Goal: Information Seeking & Learning: Learn about a topic

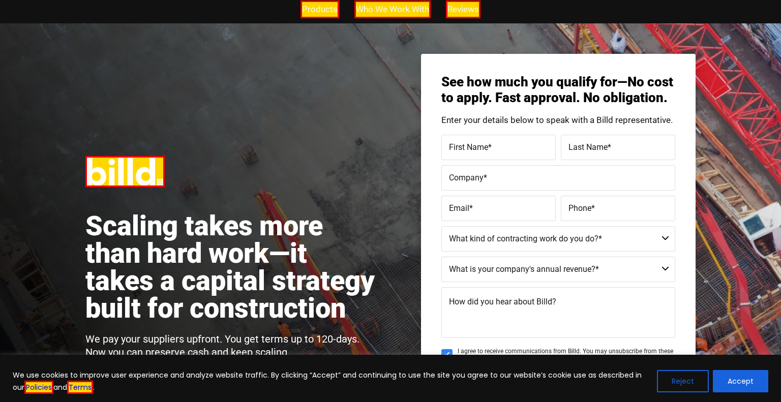
scroll to position [38, 0]
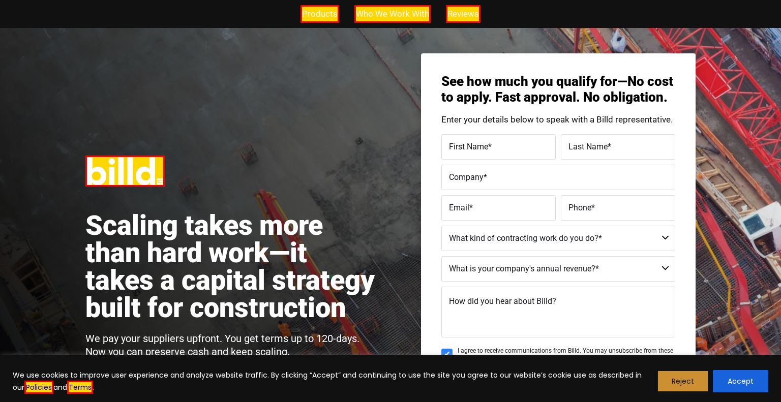
click at [680, 377] on button "Reject" at bounding box center [683, 381] width 52 height 22
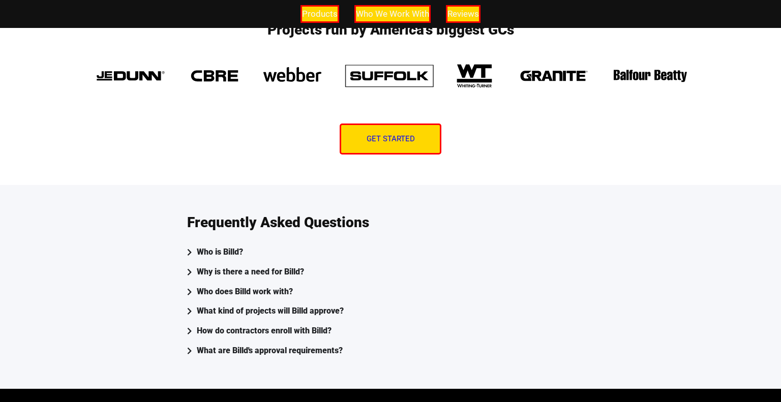
scroll to position [2776, 0]
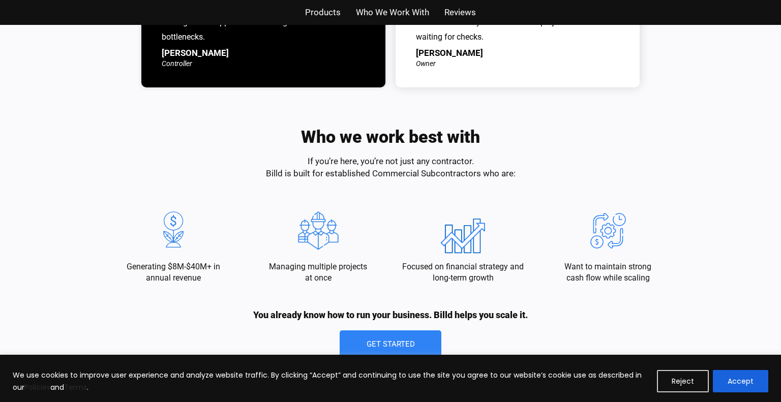
scroll to position [1049, 0]
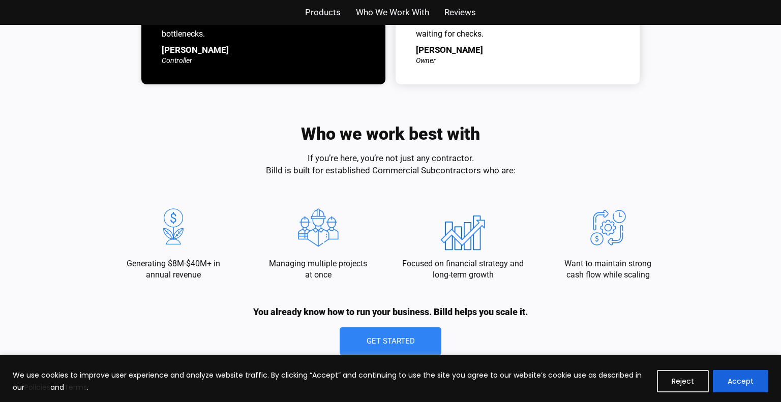
click at [400, 15] on span "Who We Work With" at bounding box center [392, 12] width 73 height 15
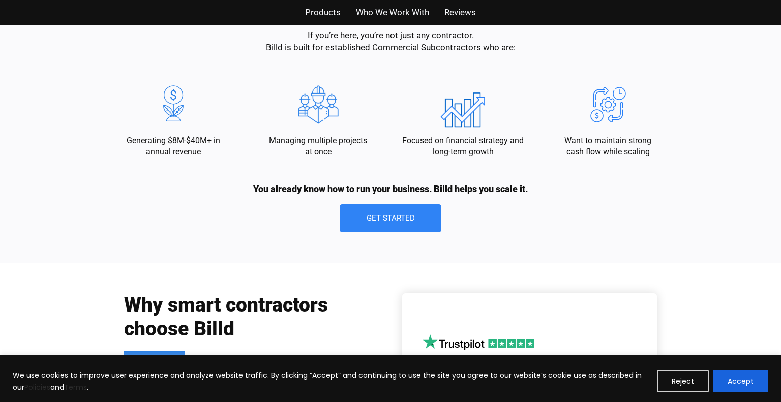
scroll to position [1174, 0]
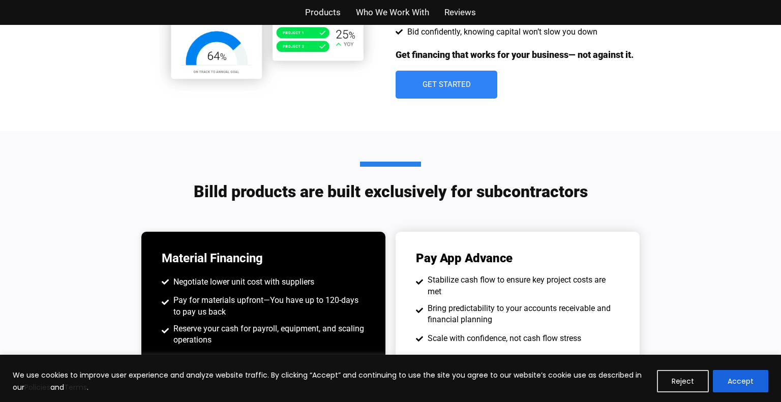
scroll to position [657, 0]
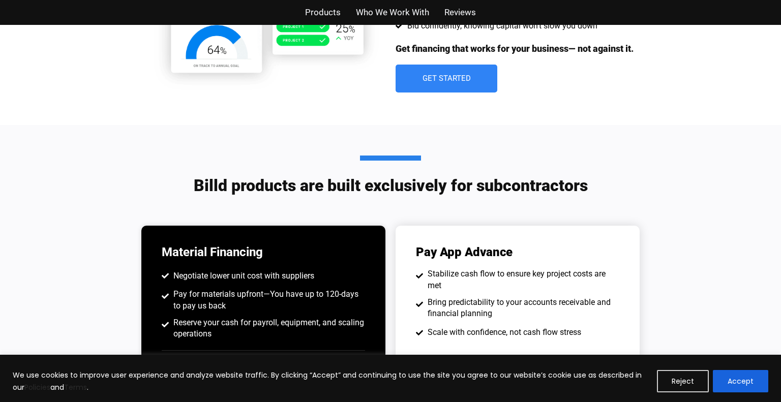
click at [328, 11] on span "Products" at bounding box center [323, 12] width 36 height 15
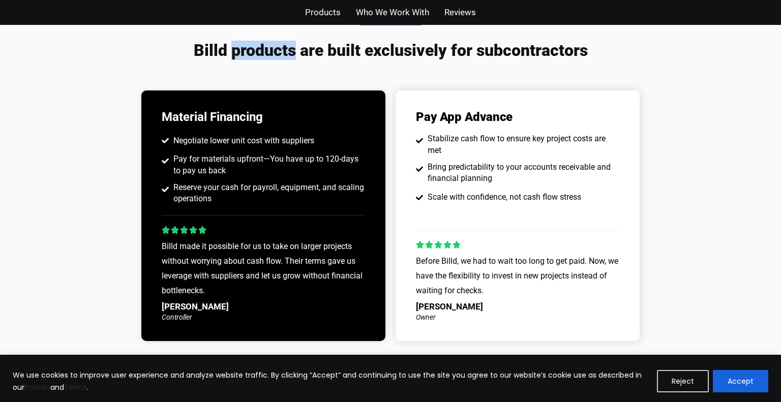
scroll to position [793, 0]
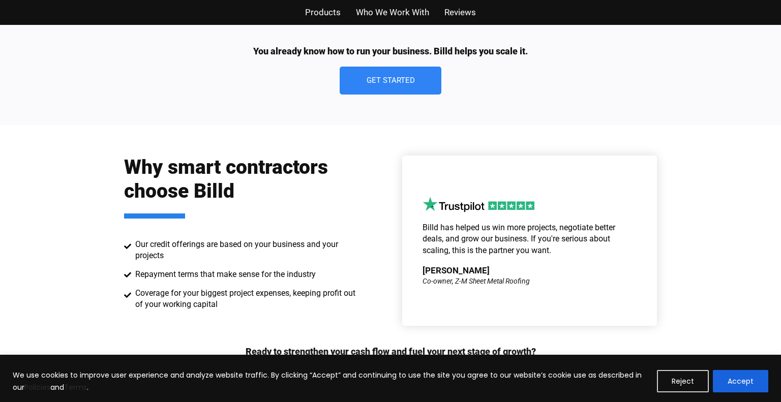
click at [461, 14] on span "Reviews" at bounding box center [461, 12] width 32 height 15
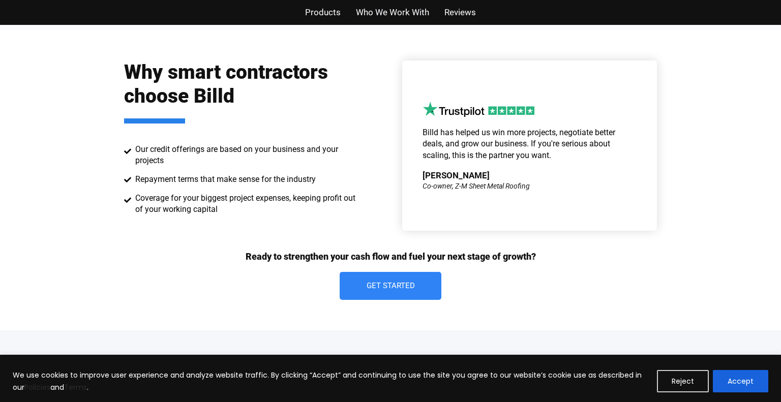
scroll to position [1436, 0]
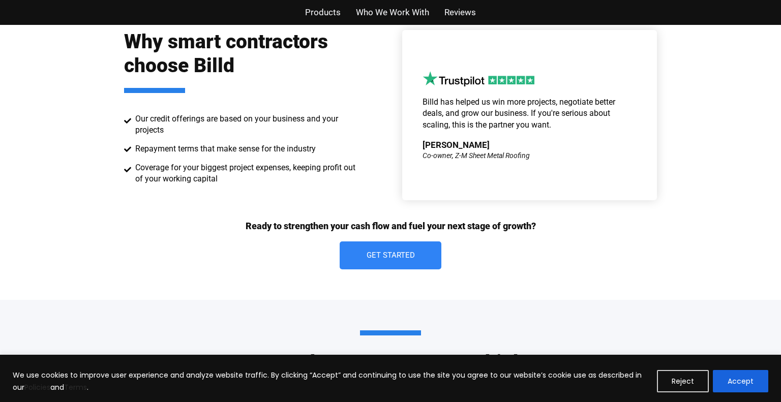
click at [445, 9] on span "Reviews" at bounding box center [461, 12] width 32 height 15
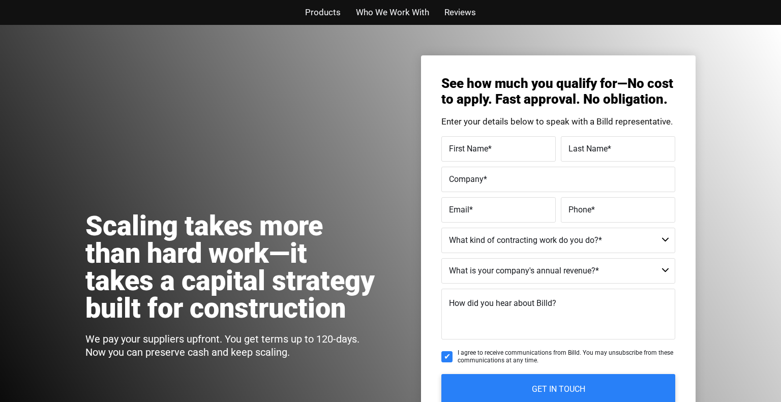
scroll to position [24, 0]
